Goal: Find specific page/section: Find specific page/section

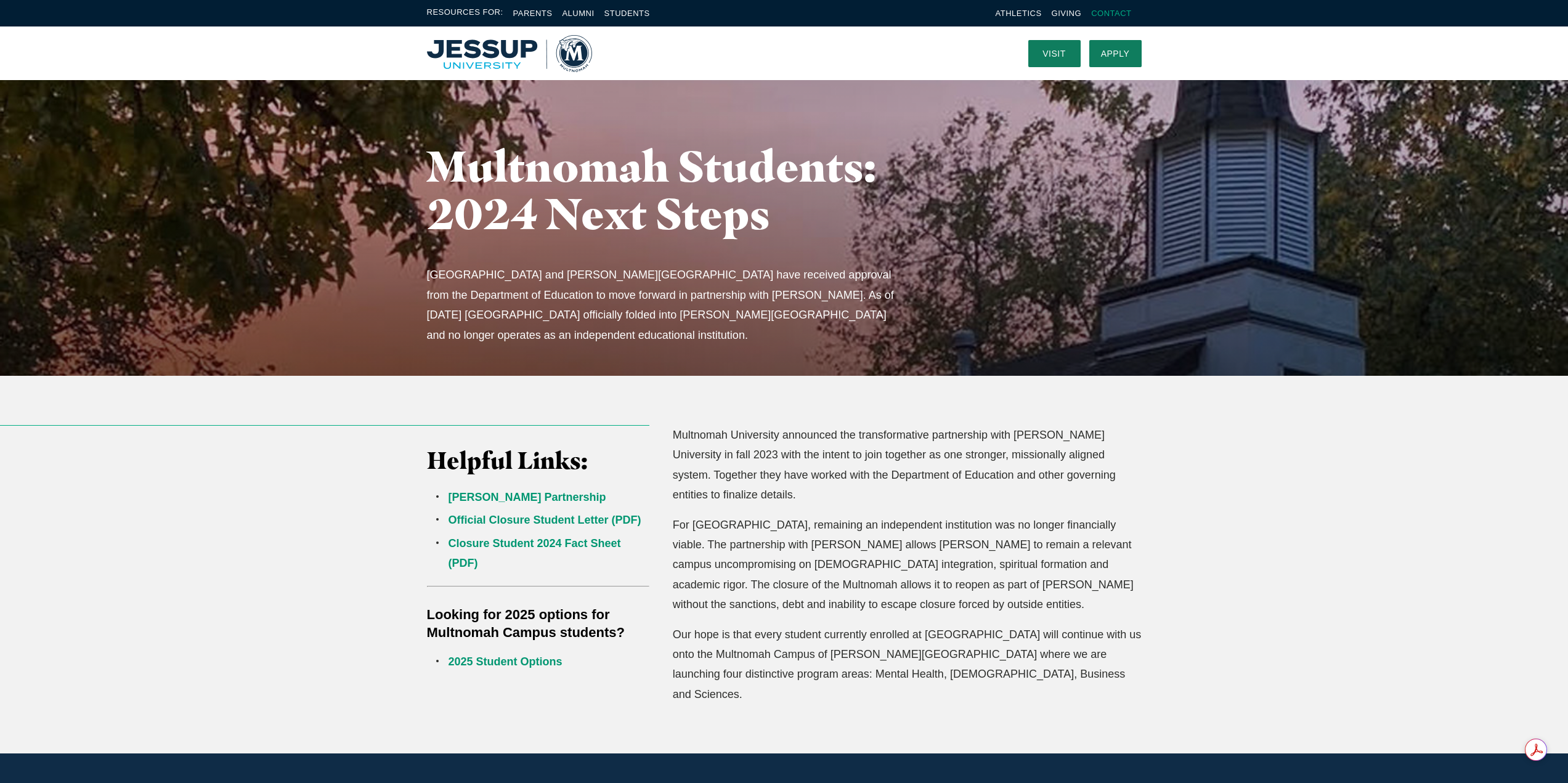
click at [1129, 9] on link "Contact" at bounding box center [1112, 13] width 40 height 9
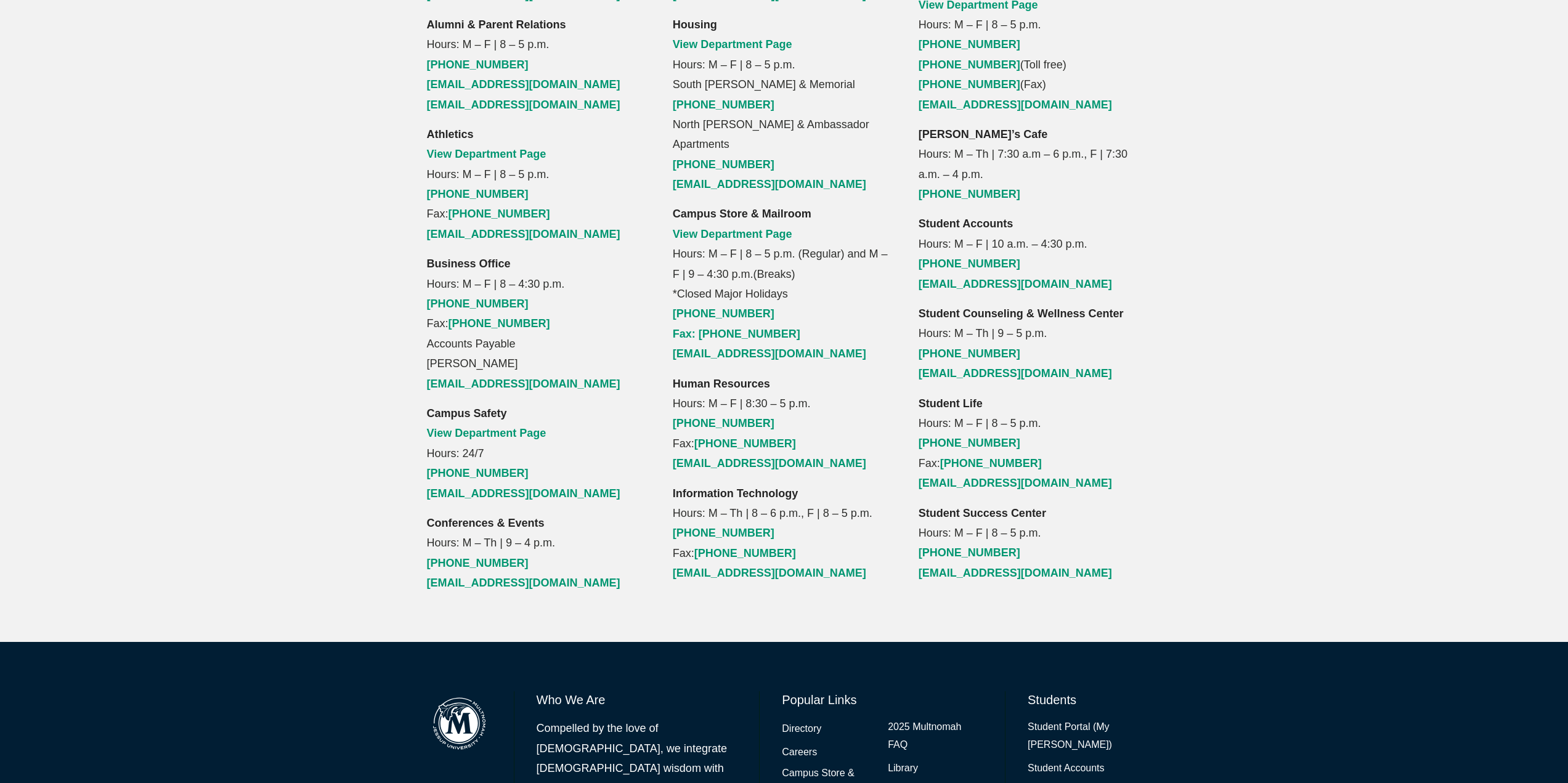
scroll to position [1251, 0]
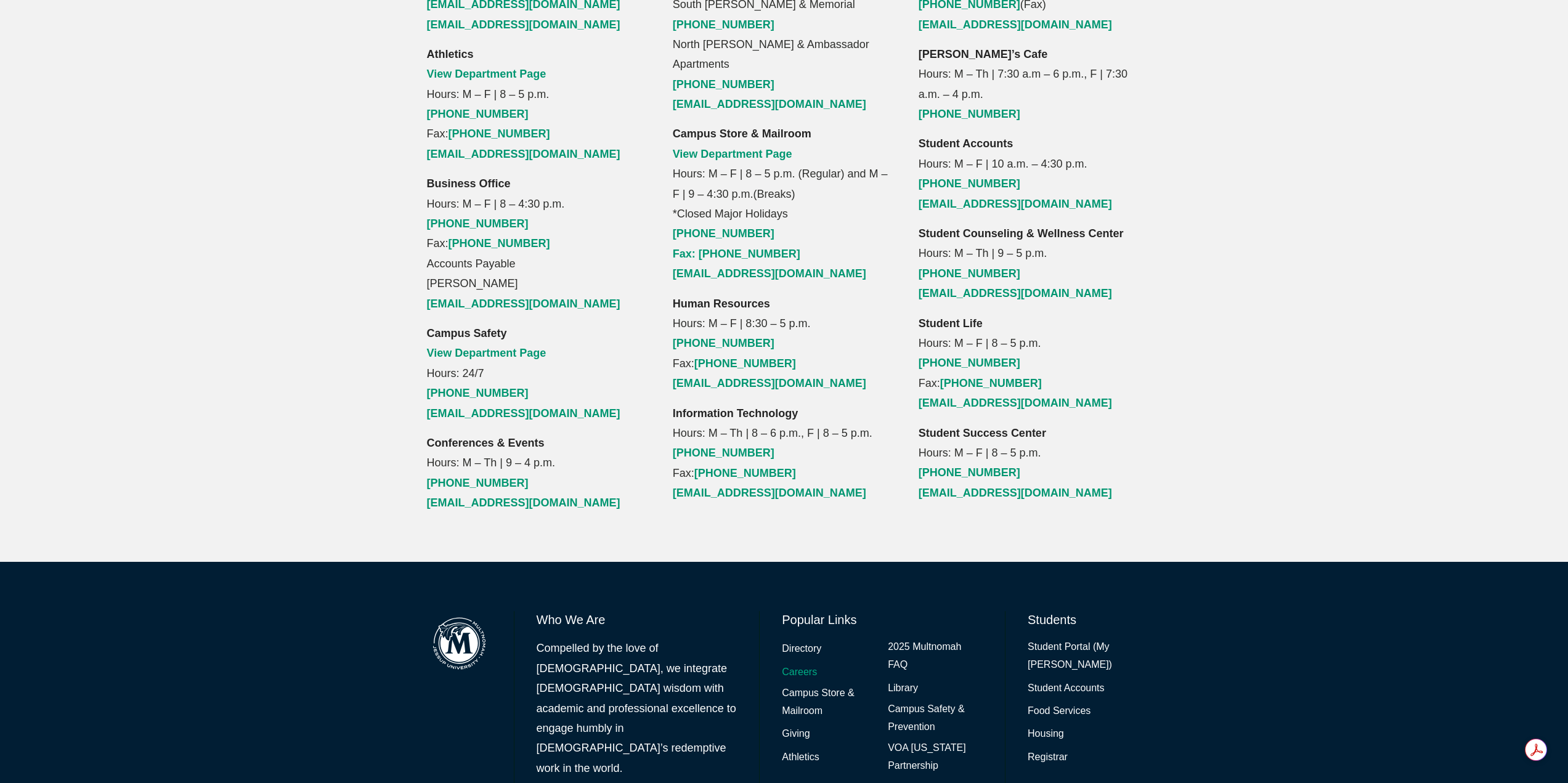
click at [797, 664] on link "Careers" at bounding box center [800, 673] width 35 height 18
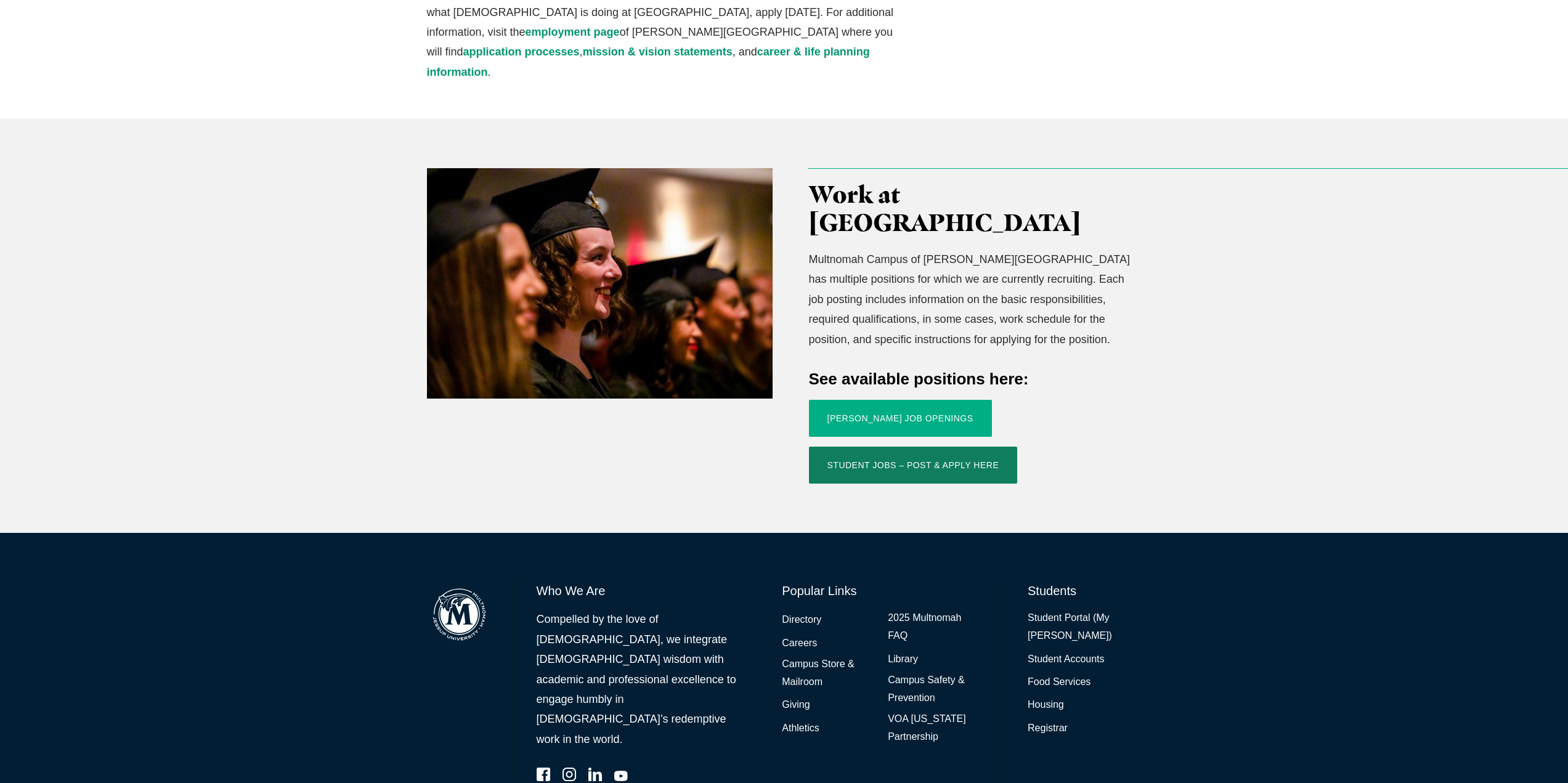
scroll to position [257, 0]
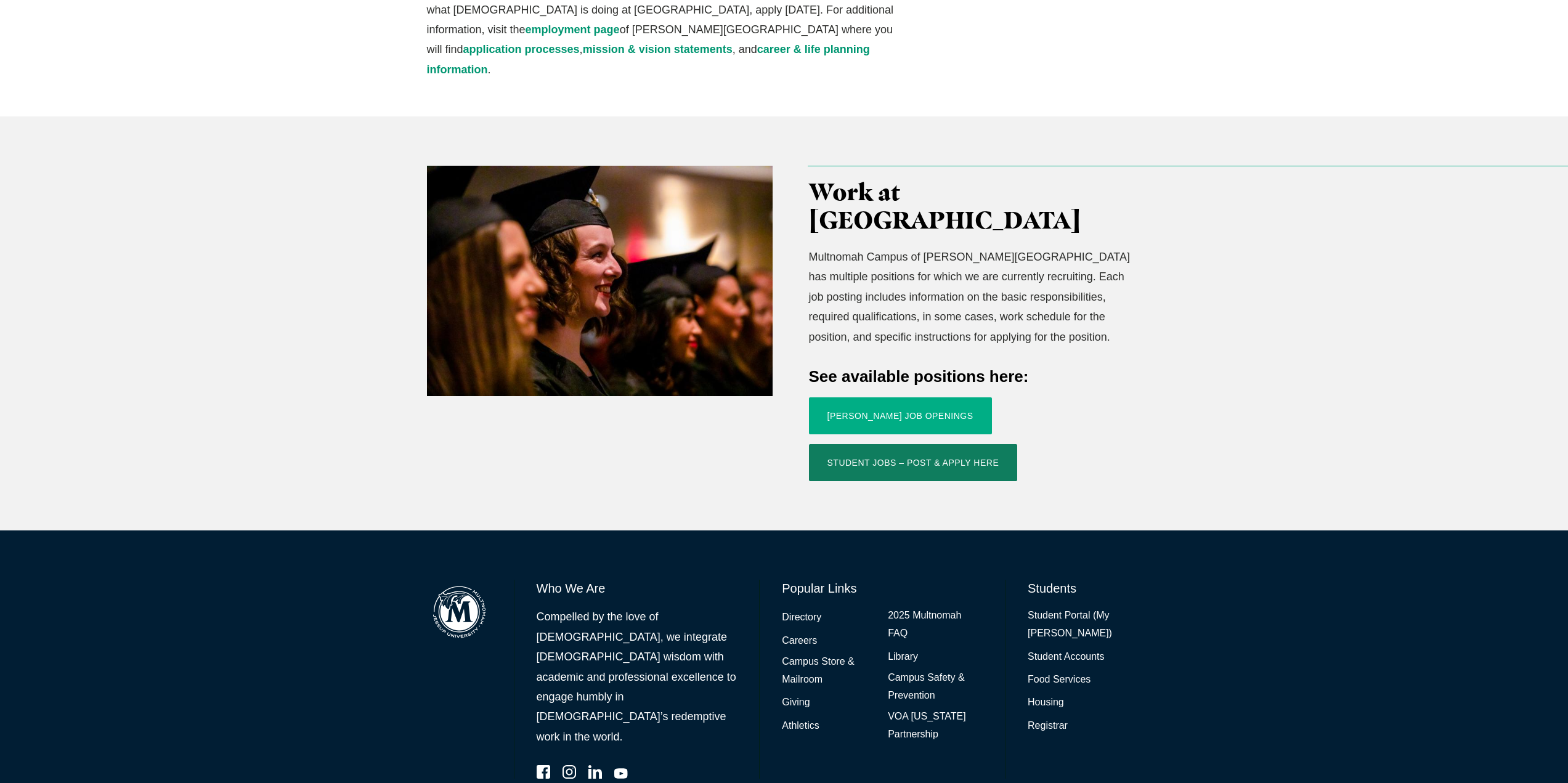
click at [896, 397] on link "[PERSON_NAME] Job Openings" at bounding box center [900, 416] width 183 height 37
